Goal: Task Accomplishment & Management: Use online tool/utility

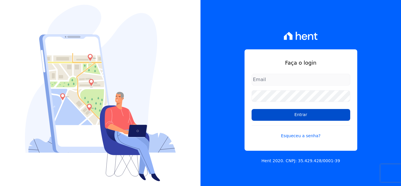
type input "[EMAIL_ADDRESS][DOMAIN_NAME]"
click at [260, 114] on input "Entrar" at bounding box center [301, 115] width 99 height 12
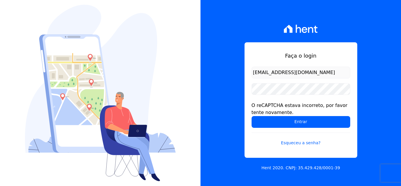
drag, startPoint x: 0, startPoint y: 0, endPoint x: 260, endPoint y: 114, distance: 284.3
click at [260, 114] on div "O reCAPTCHA estava incorreto, por favor tente novamente." at bounding box center [301, 109] width 99 height 14
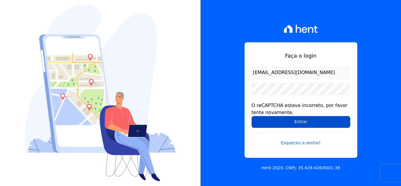
click at [258, 118] on input "Entrar" at bounding box center [301, 122] width 99 height 12
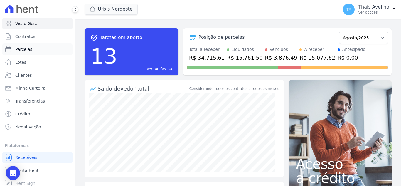
click at [29, 51] on span "Parcelas" at bounding box center [23, 49] width 17 height 6
select select
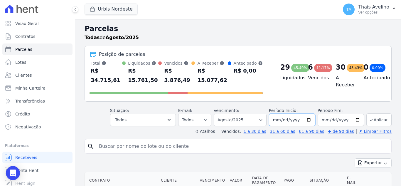
click at [283, 114] on input "2025-08-01" at bounding box center [292, 120] width 46 height 12
type input "[DATE]"
click at [378, 113] on button "Aplicar" at bounding box center [379, 119] width 25 height 13
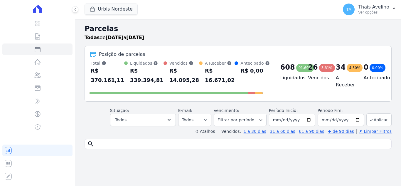
select select
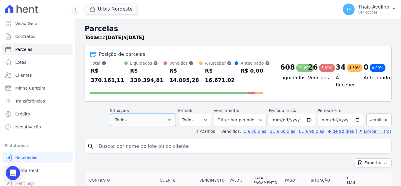
click at [153, 125] on button "Todos" at bounding box center [143, 120] width 66 height 12
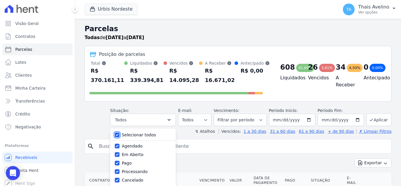
click at [120, 134] on input "Selecionar todos" at bounding box center [117, 135] width 5 height 5
checkbox input "false"
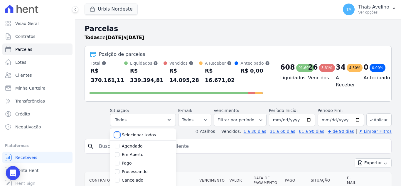
checkbox input "false"
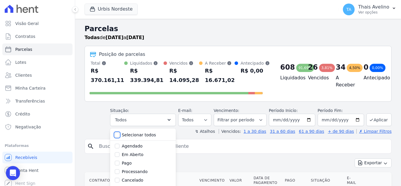
checkbox input "false"
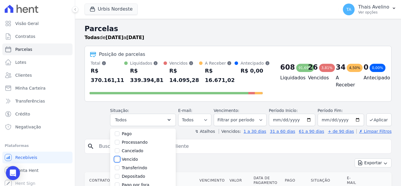
drag, startPoint x: 123, startPoint y: 159, endPoint x: 163, endPoint y: 158, distance: 40.0
click at [120, 159] on input "Vencido" at bounding box center [117, 159] width 5 height 5
checkbox input "true"
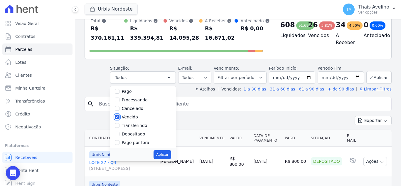
scroll to position [59, 0]
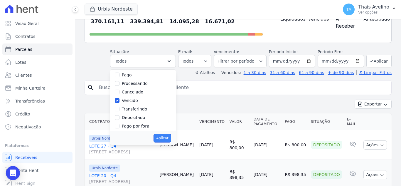
click at [167, 141] on button "Aplicar" at bounding box center [162, 138] width 17 height 9
select select "overdue"
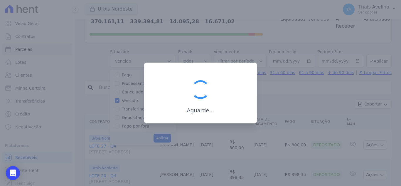
scroll to position [11, 0]
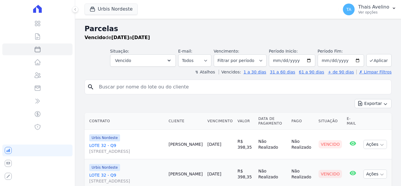
select select
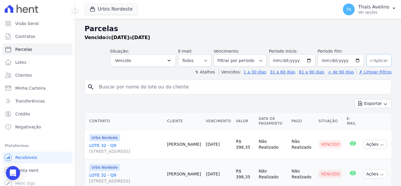
click at [373, 62] on button "Aplicar" at bounding box center [379, 60] width 25 height 13
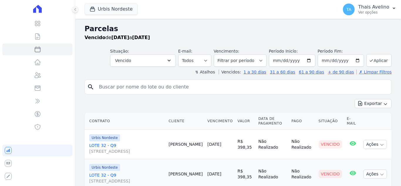
select select
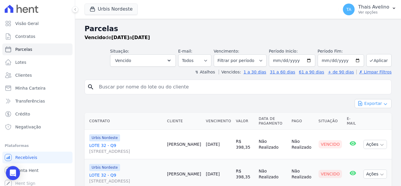
click at [372, 102] on button "Exportar" at bounding box center [373, 103] width 37 height 9
click at [366, 127] on span "Exportar CSV" at bounding box center [372, 128] width 31 height 6
